Goal: Navigation & Orientation: Go to known website

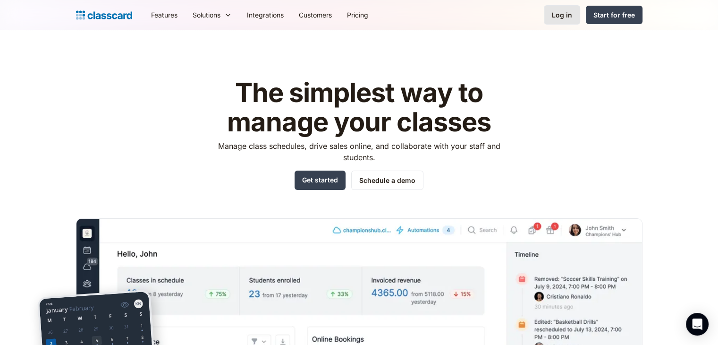
click at [555, 16] on div "Log in" at bounding box center [562, 15] width 20 height 10
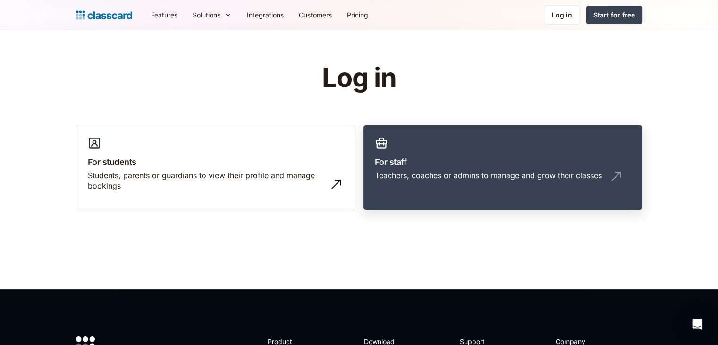
click at [430, 164] on h3 "For staff" at bounding box center [503, 161] width 256 height 13
